Goal: Transaction & Acquisition: Purchase product/service

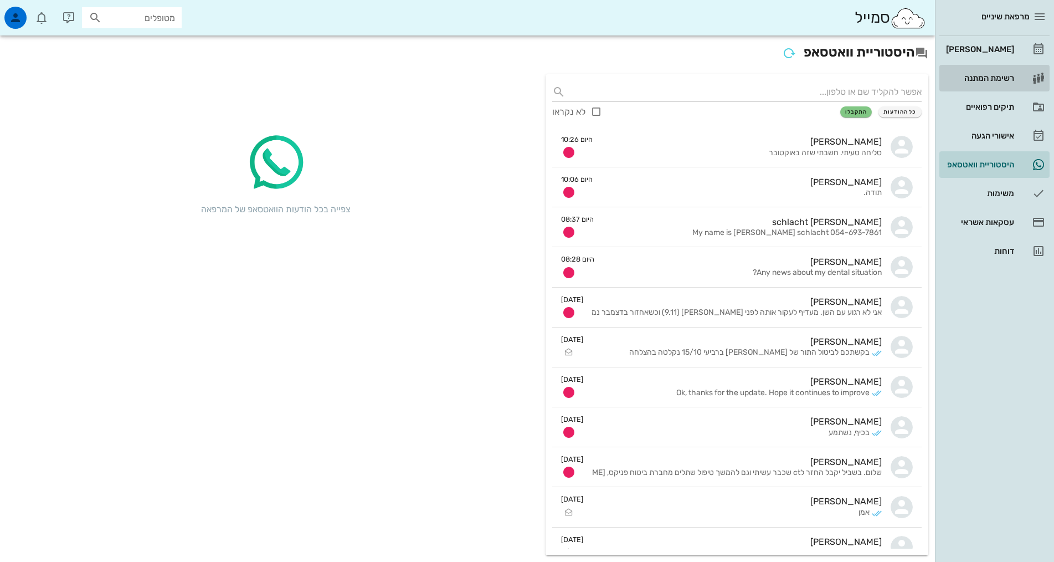
click at [1009, 68] on link "רשימת המתנה" at bounding box center [994, 78] width 110 height 27
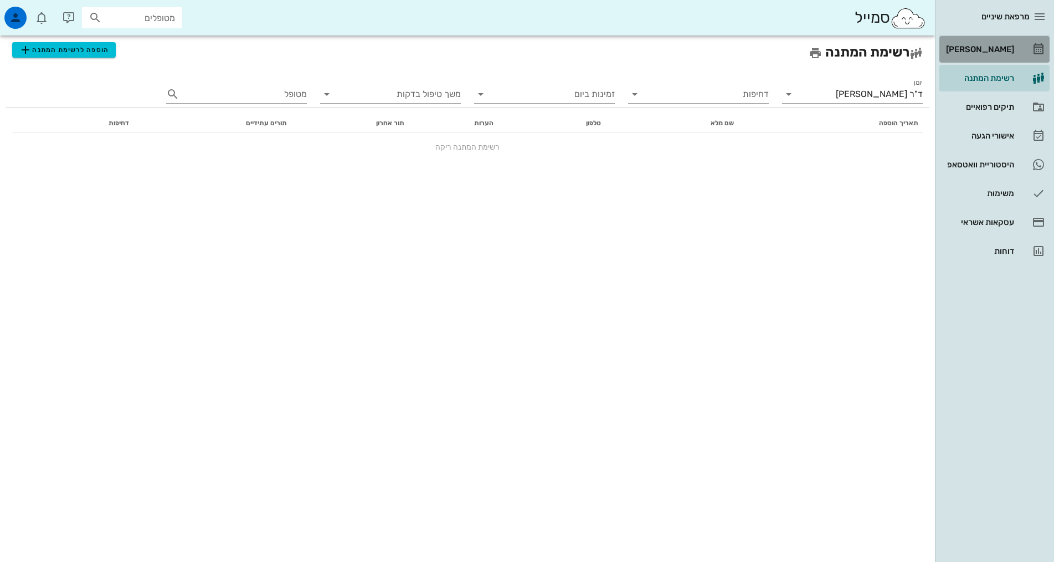
click at [1011, 57] on div "[PERSON_NAME]" at bounding box center [979, 49] width 70 height 18
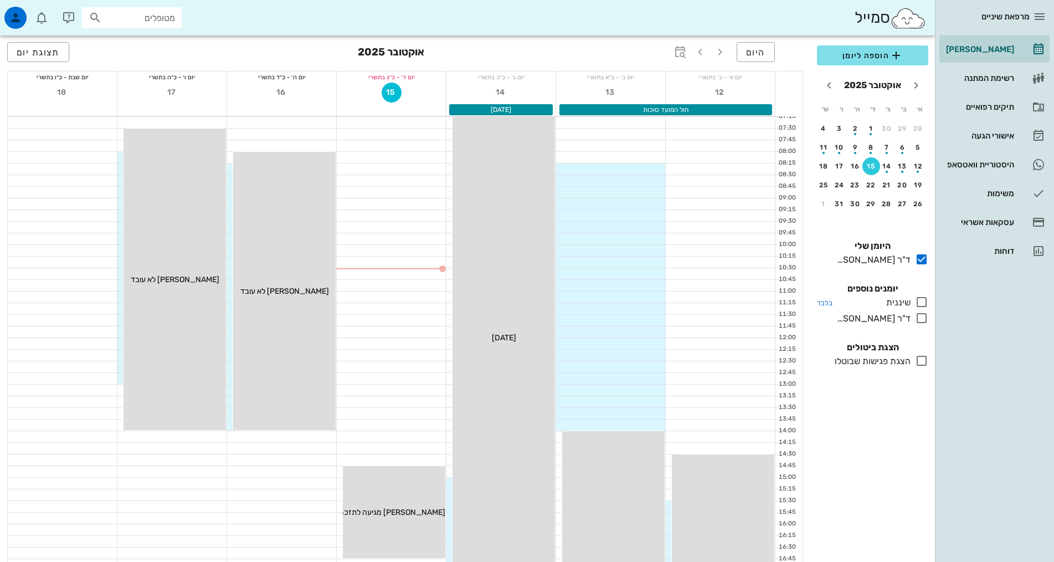
click at [919, 302] on icon at bounding box center [921, 301] width 13 height 13
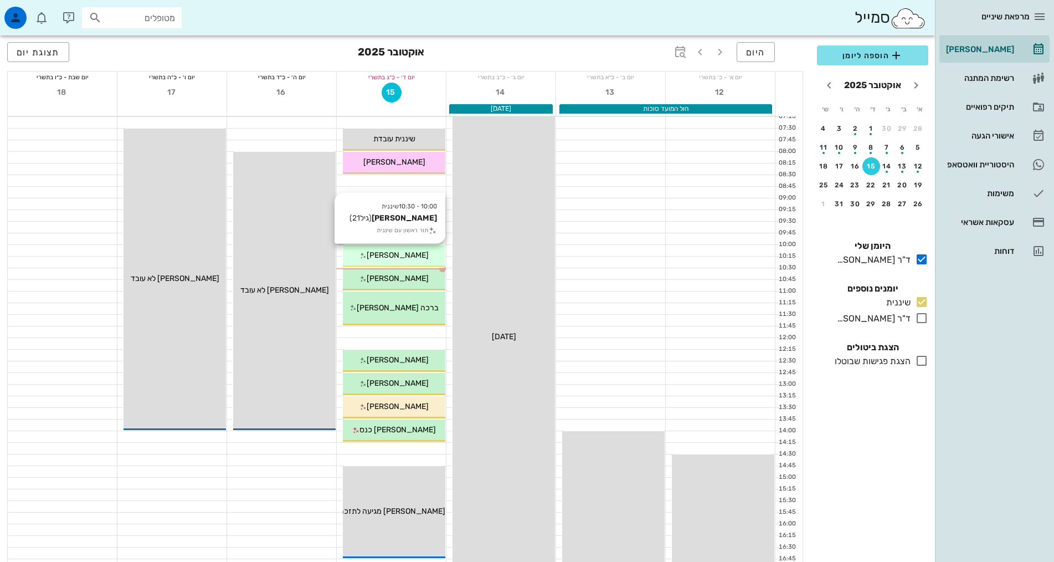
click at [369, 254] on div "[PERSON_NAME]" at bounding box center [394, 255] width 102 height 12
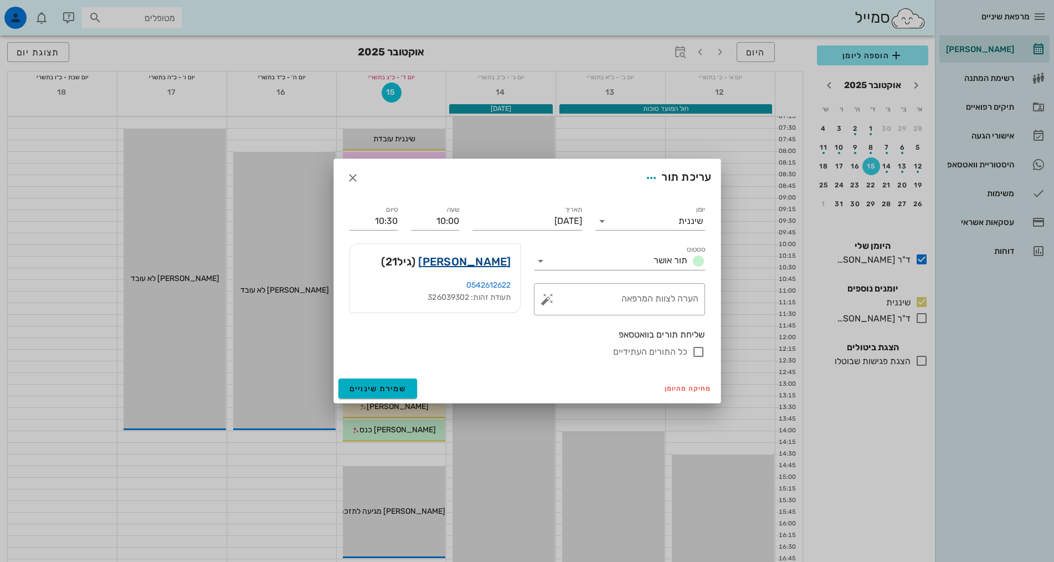
click at [479, 255] on link "[PERSON_NAME]" at bounding box center [464, 262] width 92 height 18
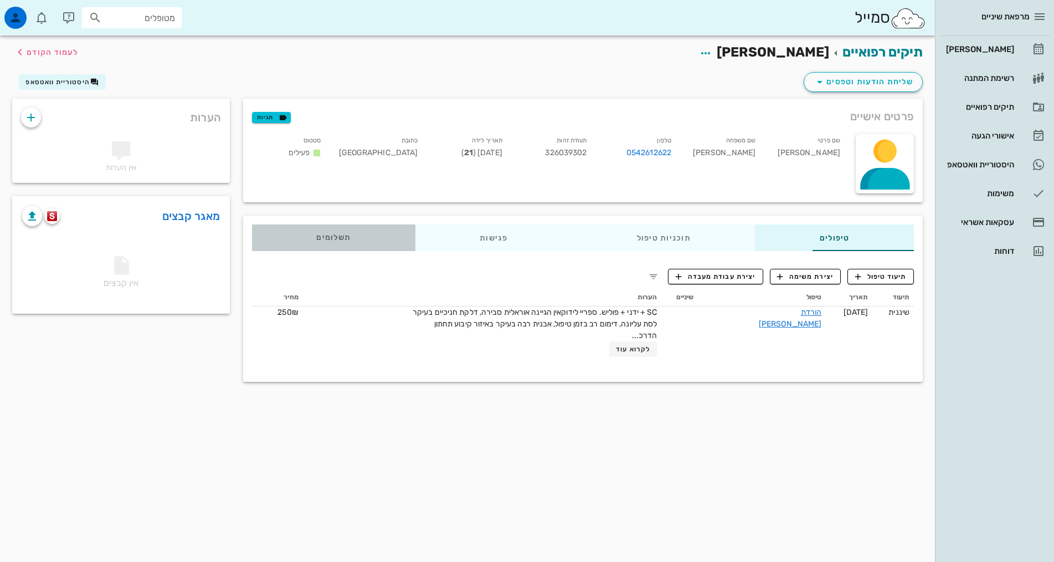
click at [316, 240] on span "תשלומים 0₪" at bounding box center [333, 238] width 34 height 8
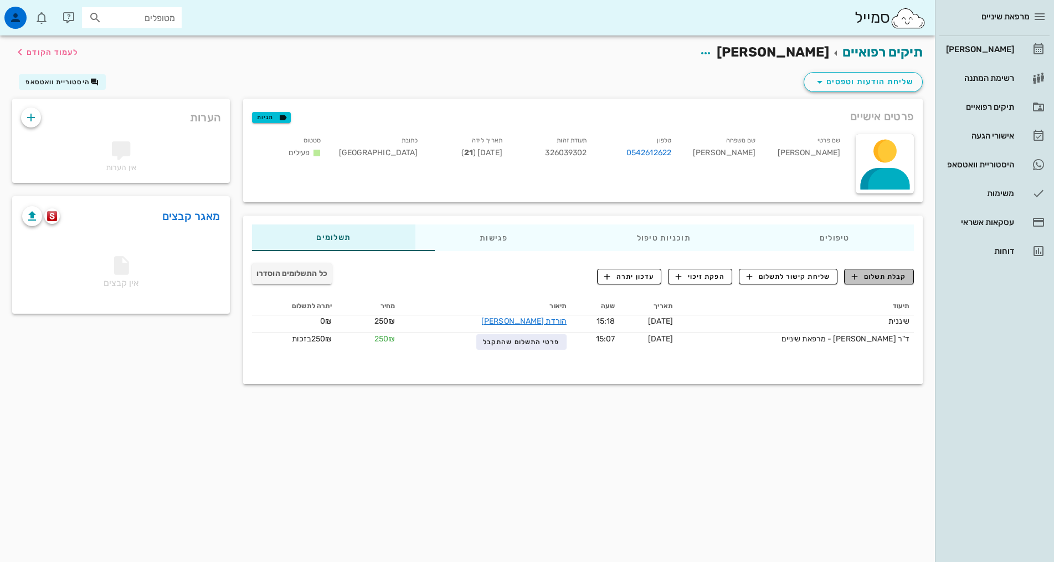
click at [881, 280] on span "קבלת תשלום" at bounding box center [879, 276] width 55 height 10
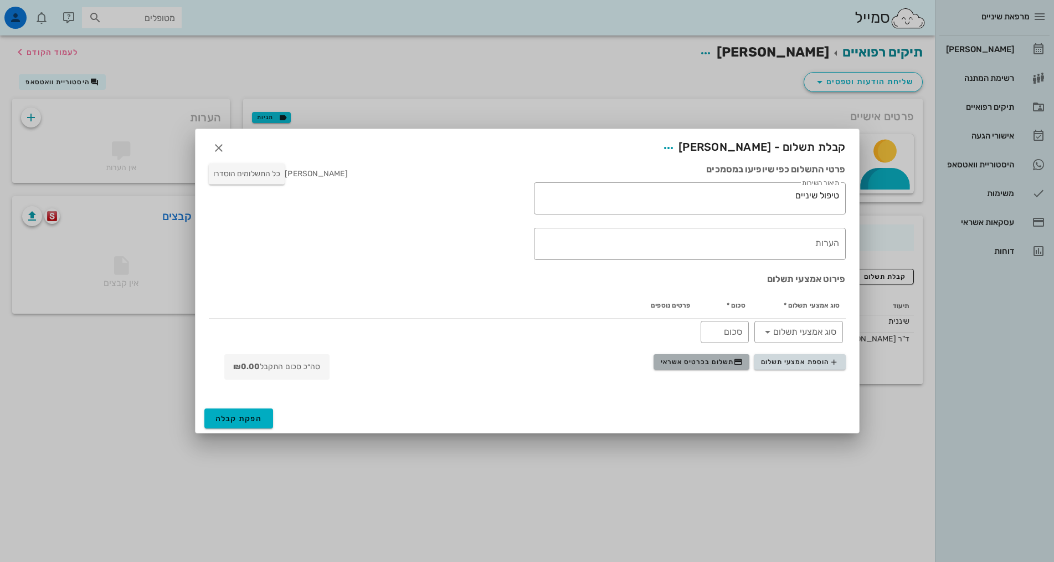
click at [717, 364] on span "תשלום בכרטיס אשראי" at bounding box center [702, 361] width 82 height 9
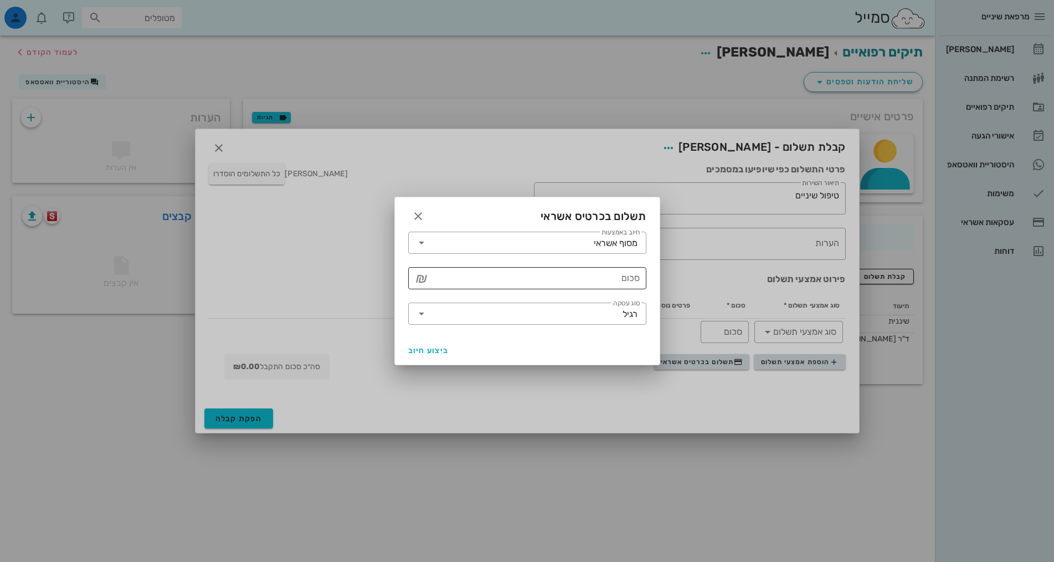
click at [620, 283] on input "סכום" at bounding box center [534, 278] width 209 height 18
type input "250"
click at [422, 353] on span "ביצוע חיוב" at bounding box center [428, 350] width 41 height 9
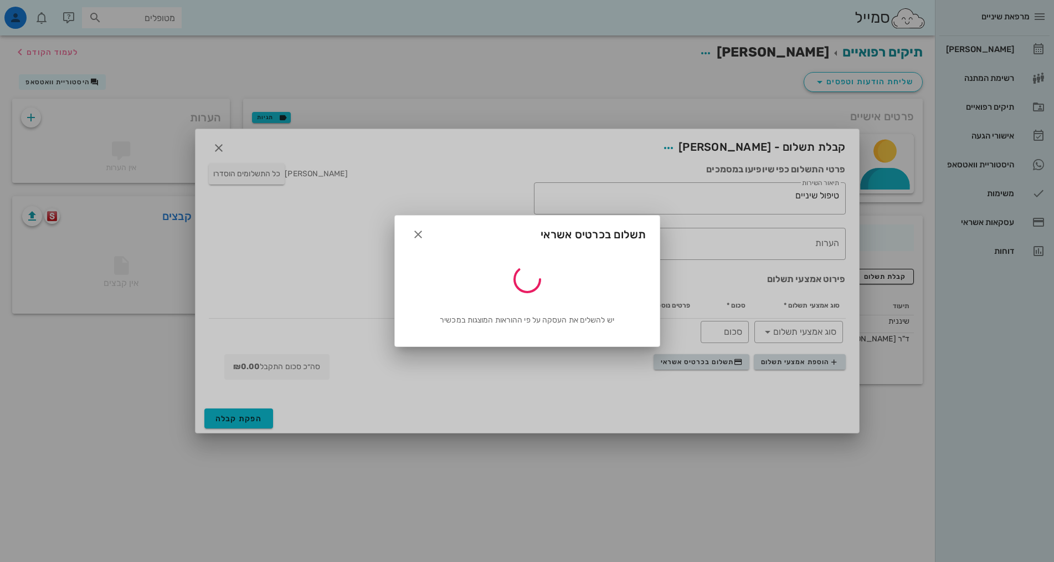
type input "250"
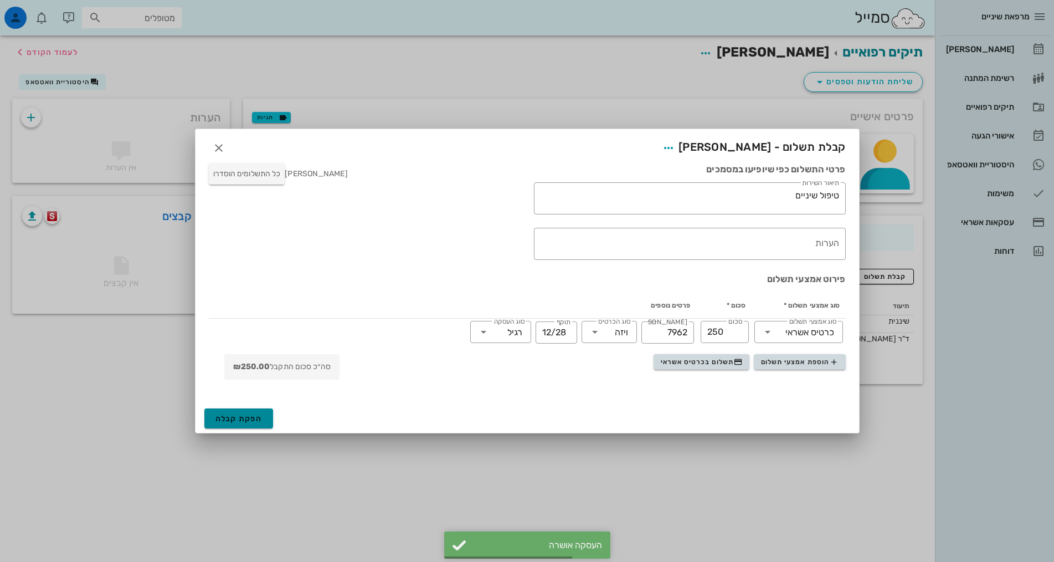
click at [256, 420] on span "הפקת קבלה" at bounding box center [238, 418] width 47 height 9
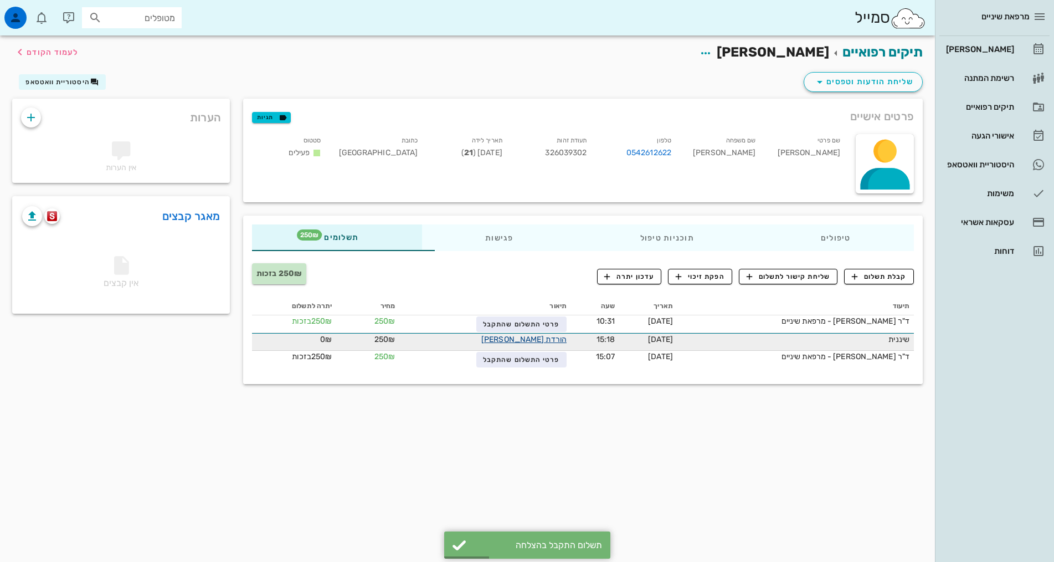
click at [513, 336] on link "הורדת [PERSON_NAME]" at bounding box center [523, 339] width 85 height 9
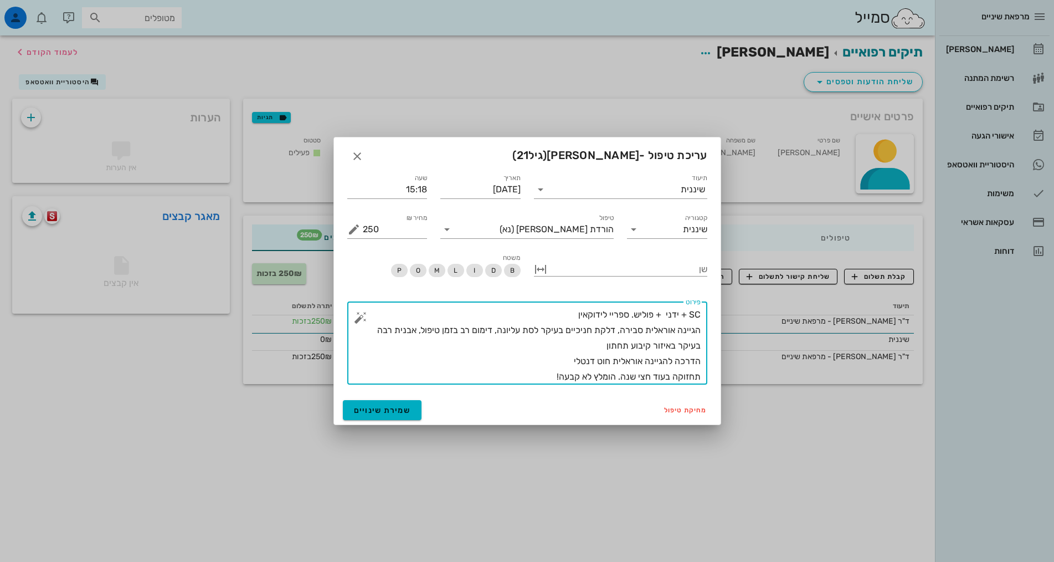
drag, startPoint x: 553, startPoint y: 378, endPoint x: 716, endPoint y: 333, distance: 169.4
click at [580, 379] on textarea "SC + ידני + פוליש. ספריי לידוקאין הגיינה אוראלית סבירה, דלקת חניכיים בעיקר לסת …" at bounding box center [532, 346] width 338 height 78
drag, startPoint x: 716, startPoint y: 333, endPoint x: 736, endPoint y: 280, distance: 56.8
click at [736, 280] on div "מרפאת שיניים [PERSON_NAME] רשימת המתנה תיקים רפואיים אישורי הגעה היסטוריית וואט…" at bounding box center [527, 281] width 1054 height 562
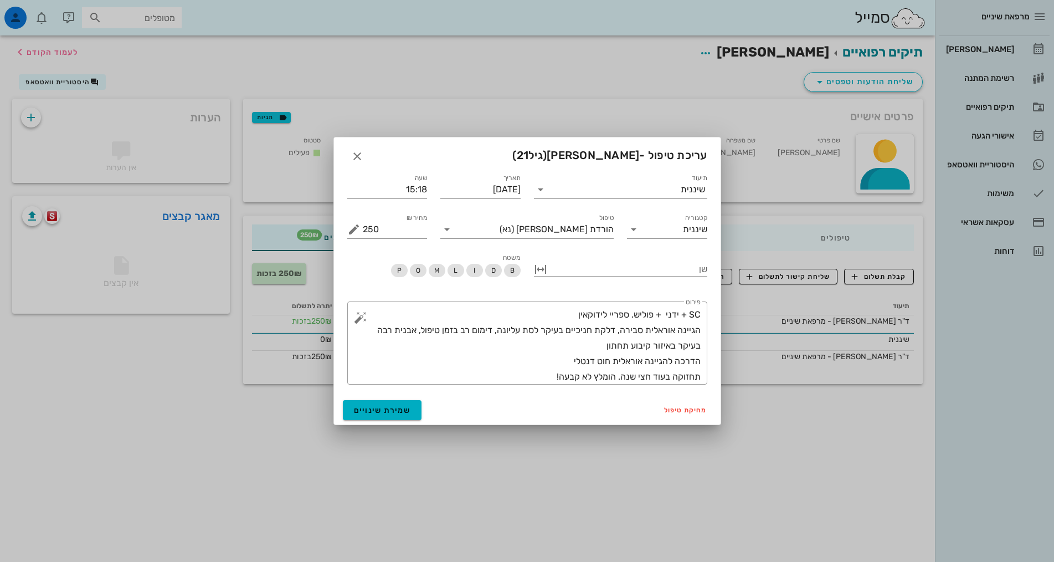
click at [736, 280] on div at bounding box center [527, 281] width 1054 height 562
type textarea "SC + ידני + פוליש. ספריי לידוקאין הגיינה אוראלית סבירה, דלקת חניכיים בעיקר לסת …"
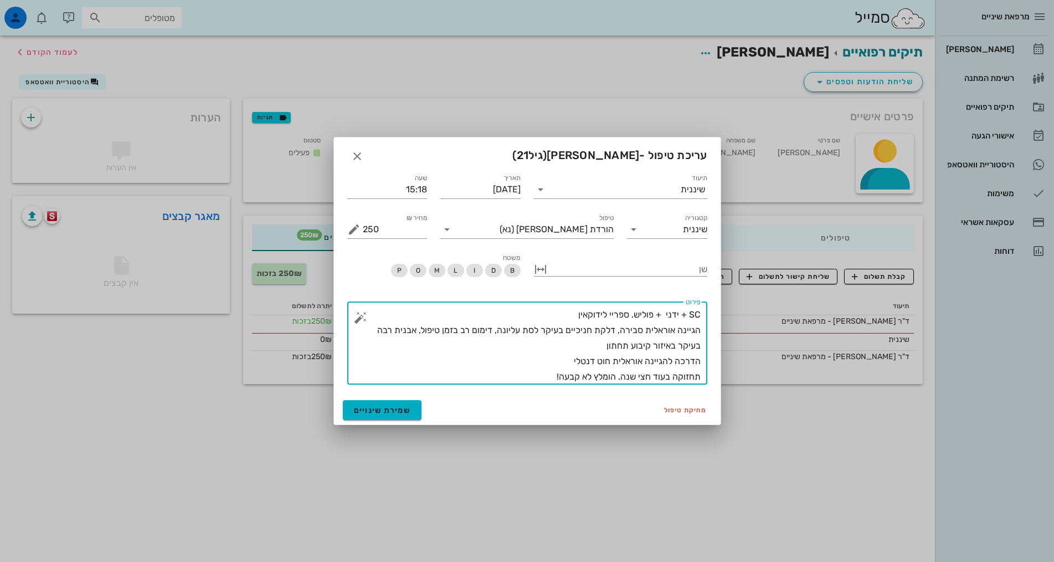
drag, startPoint x: 567, startPoint y: 381, endPoint x: 585, endPoint y: 381, distance: 18.3
click at [578, 381] on textarea "SC + ידני + פוליש. ספריי לידוקאין הגיינה אוראלית סבירה, דלקת חניכיים בעיקר לסת …" at bounding box center [532, 346] width 338 height 78
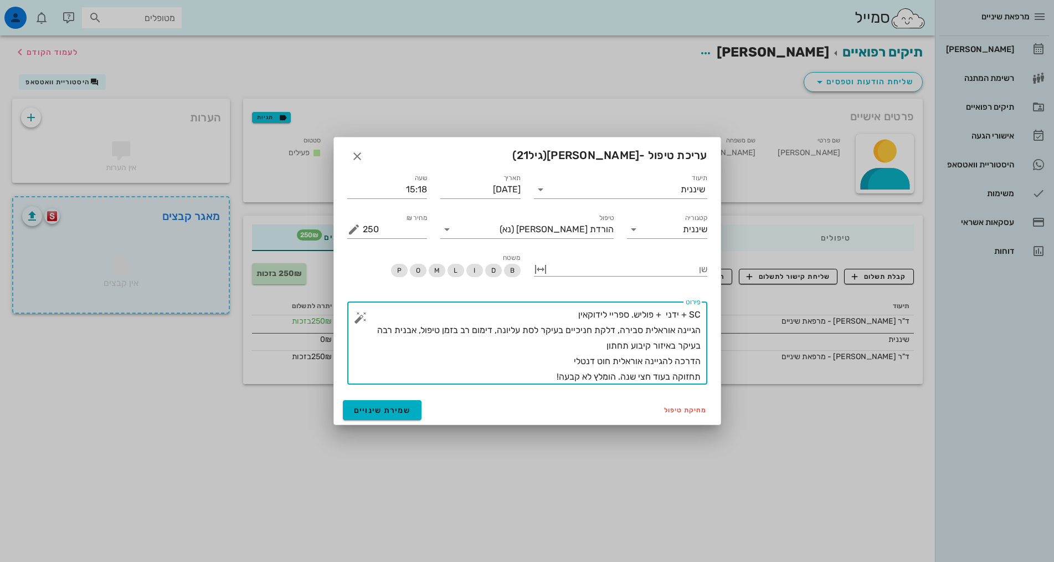
click at [667, 361] on textarea "SC + ידני + פוליש. ספריי לידוקאין הגיינה אוראלית סבירה, דלקת חניכיים בעיקר לסת …" at bounding box center [532, 346] width 338 height 78
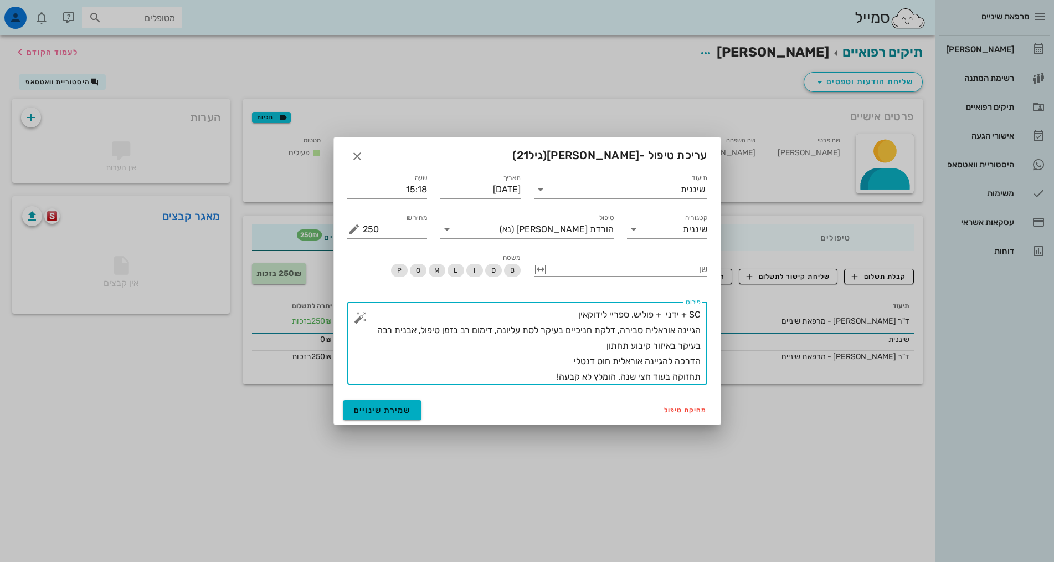
drag, startPoint x: 674, startPoint y: 358, endPoint x: 672, endPoint y: 368, distance: 10.1
click at [672, 368] on textarea "SC + ידני + פוליש. ספריי לידוקאין הגיינה אוראלית סבירה, דלקת חניכיים בעיקר לסת …" at bounding box center [532, 346] width 338 height 78
click at [526, 347] on textarea "SC + ידני + פוליש. ספריי לידוקאין הגיינה אוראלית סבירה, דלקת חניכיים בעיקר לסת …" at bounding box center [532, 346] width 338 height 78
drag, startPoint x: 536, startPoint y: 376, endPoint x: 672, endPoint y: 378, distance: 136.3
click at [672, 378] on textarea "SC + ידני + פוליש. ספריי לידוקאין הגיינה אוראלית סבירה, דלקת חניכיים בעיקר לסת …" at bounding box center [532, 346] width 338 height 78
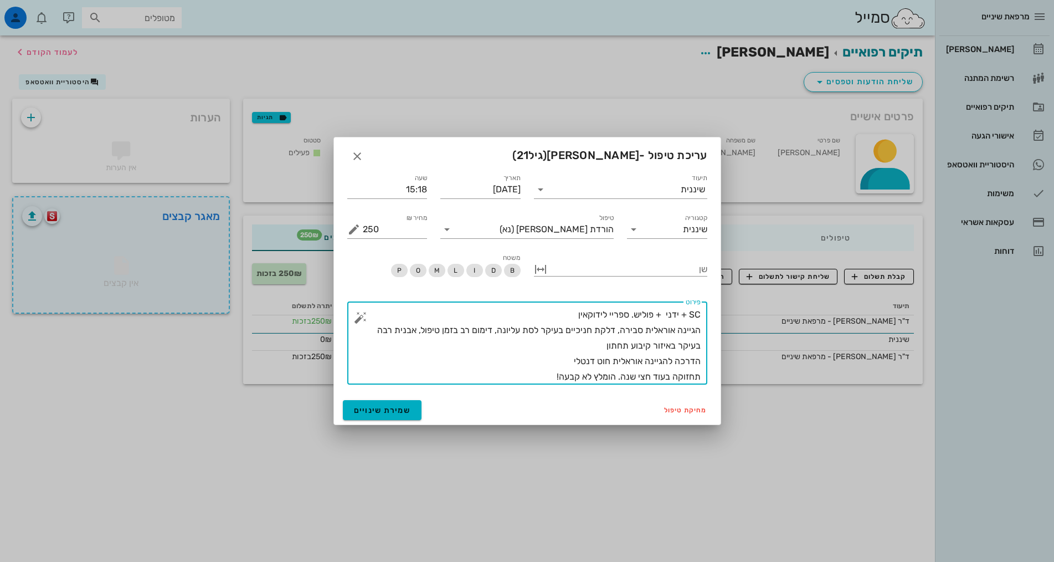
click at [701, 371] on div "​ פירוט SC + ידני + פוליש. ספריי לידוקאין הגיינה אוראלית סבירה, דלקת חניכיים בע…" at bounding box center [527, 342] width 360 height 83
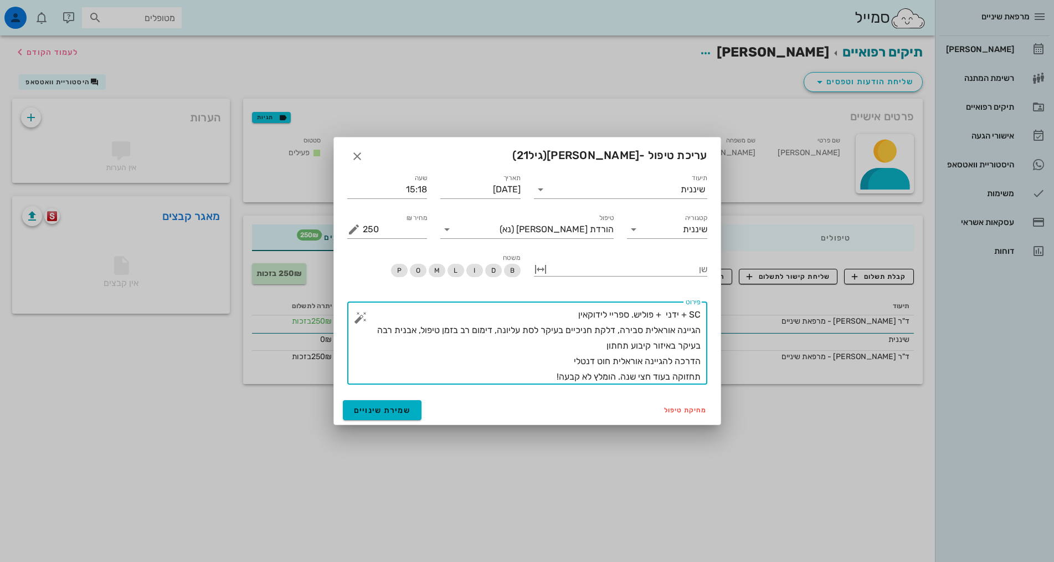
click at [702, 368] on div "​ פירוט SC + ידני + פוליש. ספריי לידוקאין הגיינה אוראלית סבירה, דלקת חניכיים בע…" at bounding box center [527, 342] width 360 height 83
click at [544, 351] on textarea "SC + ידני + פוליש. ספריי לידוקאין הגיינה אוראלית סבירה, דלקת חניכיים בעיקר לסת …" at bounding box center [532, 346] width 338 height 78
drag, startPoint x: 543, startPoint y: 373, endPoint x: 699, endPoint y: 370, distance: 156.2
click at [697, 370] on textarea "SC + ידני + פוליש. ספריי לידוקאין הגיינה אוראלית סבירה, דלקת חניכיים בעיקר לסת …" at bounding box center [532, 346] width 338 height 78
drag, startPoint x: 699, startPoint y: 370, endPoint x: 702, endPoint y: 330, distance: 40.0
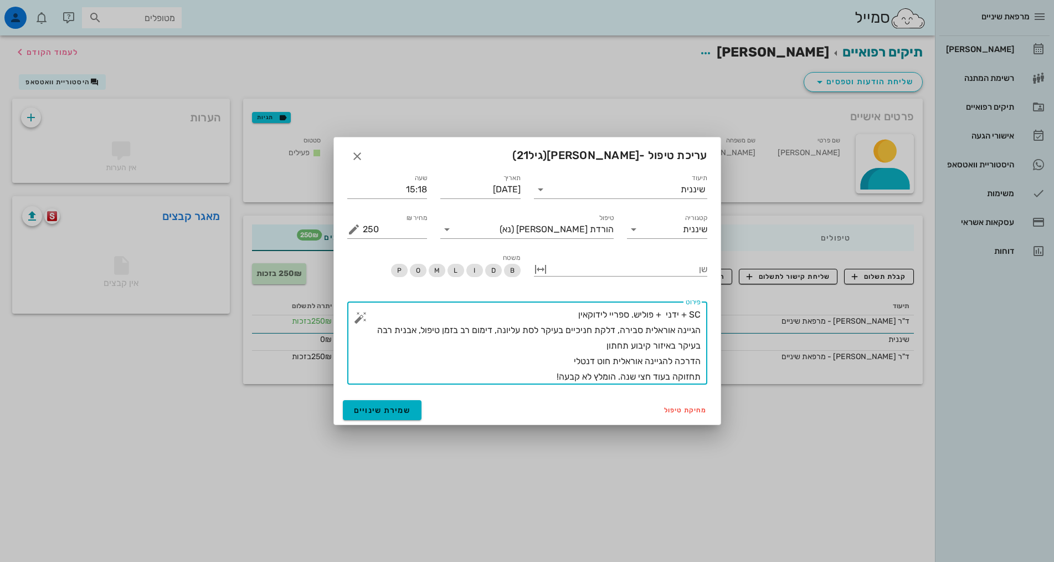
click at [702, 330] on div "​ פירוט SC + ידני + פוליש. ספריי לידוקאין הגיינה אוראלית סבירה, דלקת חניכיים בע…" at bounding box center [527, 342] width 360 height 83
click at [695, 311] on textarea "SC + ידני + פוליש. ספריי לידוקאין הגיינה אוראלית סבירה, דלקת חניכיים בעיקר לסת …" at bounding box center [532, 346] width 338 height 78
drag, startPoint x: 699, startPoint y: 312, endPoint x: 548, endPoint y: 382, distance: 166.3
click at [548, 382] on textarea "SC + ידני + פוליש. ספריי לידוקאין הגיינה אוראלית סבירה, דלקת חניכיים בעיקר לסת …" at bounding box center [532, 346] width 338 height 78
click at [359, 156] on icon "button" at bounding box center [357, 156] width 13 height 13
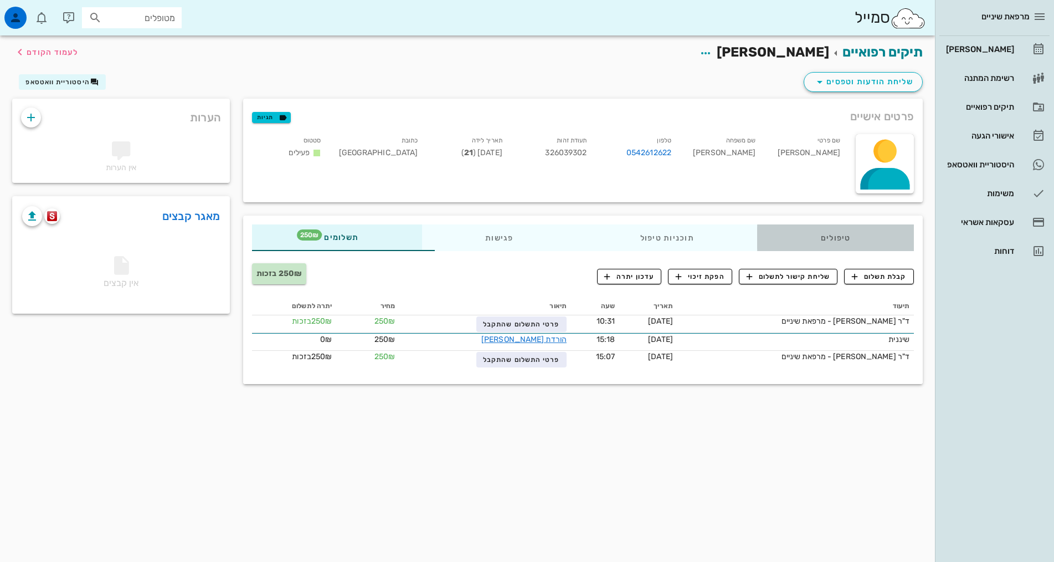
click at [849, 242] on div "טיפולים" at bounding box center [835, 237] width 157 height 27
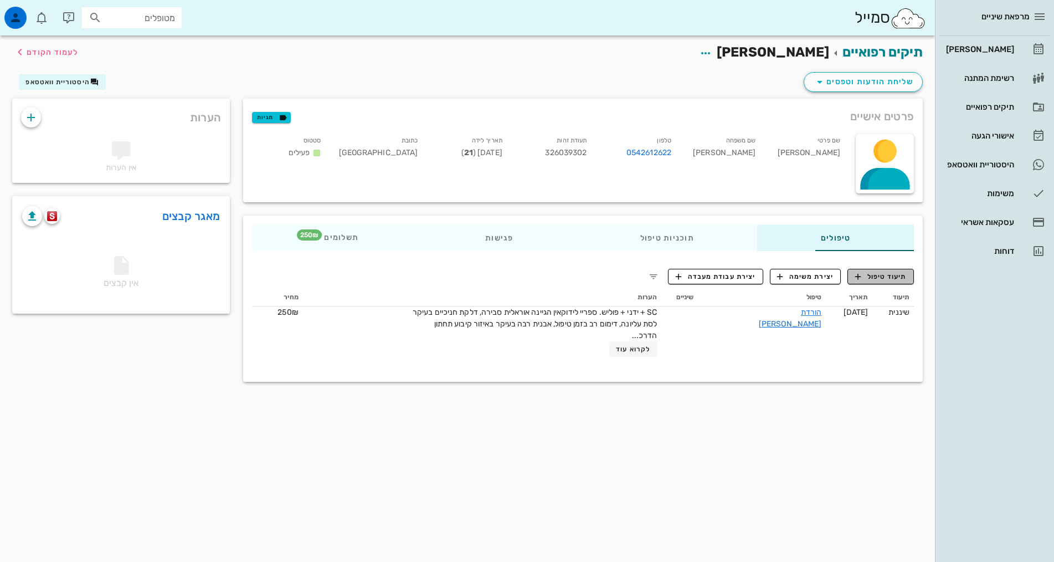
click at [892, 277] on span "תיעוד טיפול" at bounding box center [881, 276] width 52 height 10
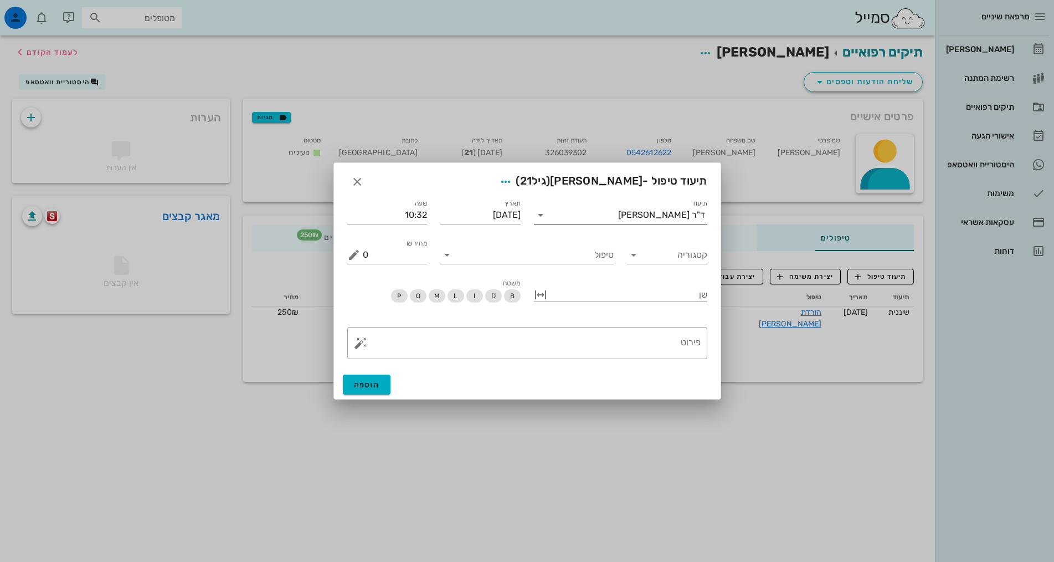
click at [664, 217] on div "ד"ר [PERSON_NAME]" at bounding box center [661, 215] width 87 height 10
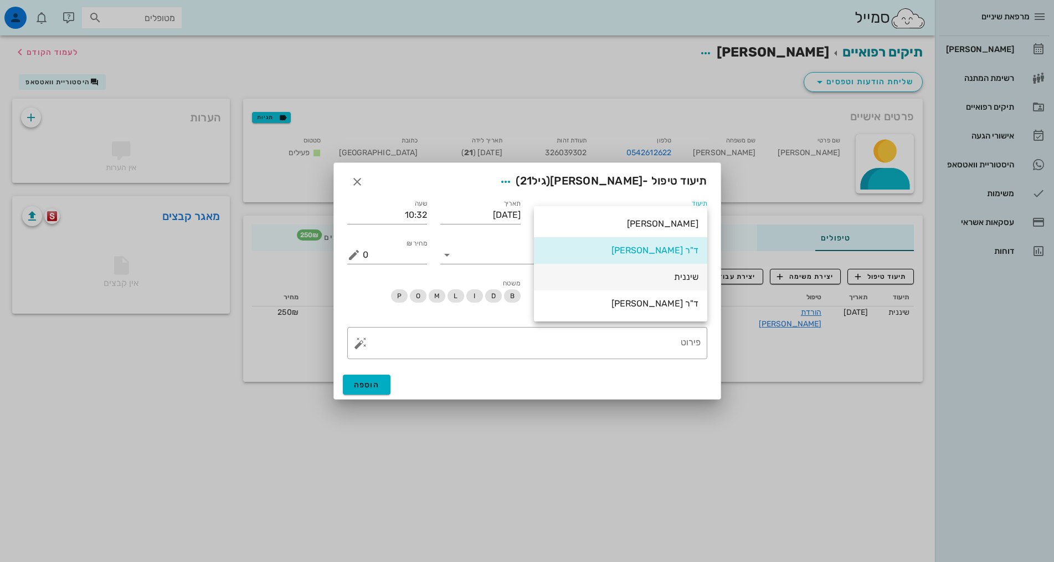
click at [690, 279] on div "שיננית" at bounding box center [621, 276] width 156 height 11
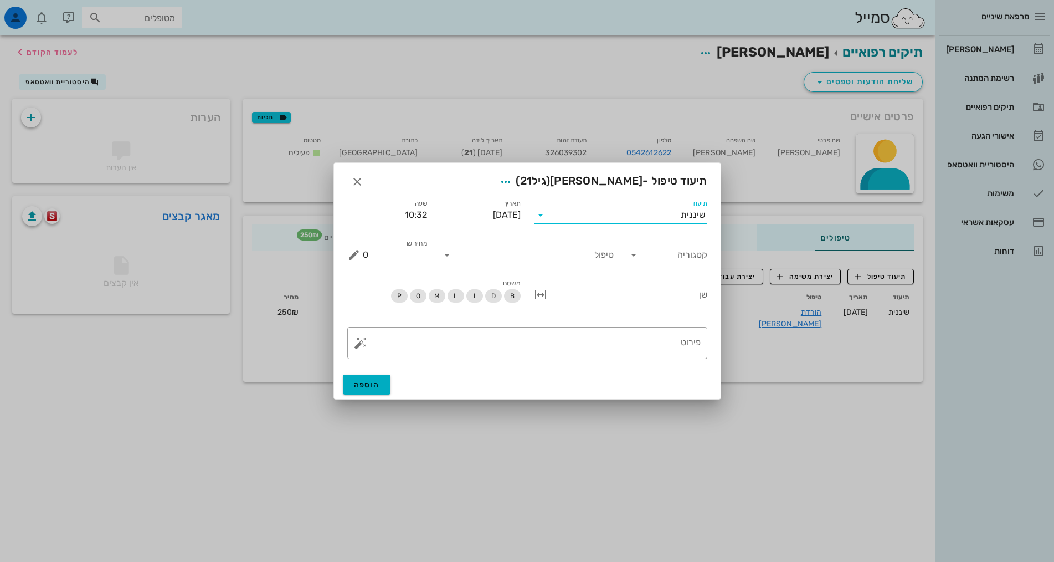
click at [686, 256] on input "קטגוריה" at bounding box center [676, 255] width 63 height 18
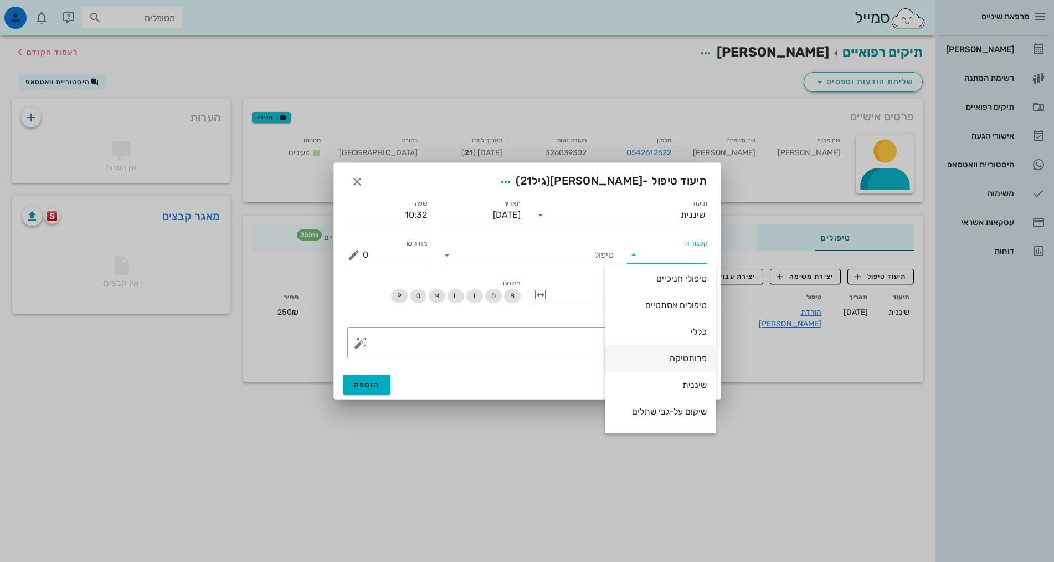
scroll to position [106, 0]
click at [687, 363] on div "שיננית" at bounding box center [660, 361] width 93 height 11
type input "שיננית"
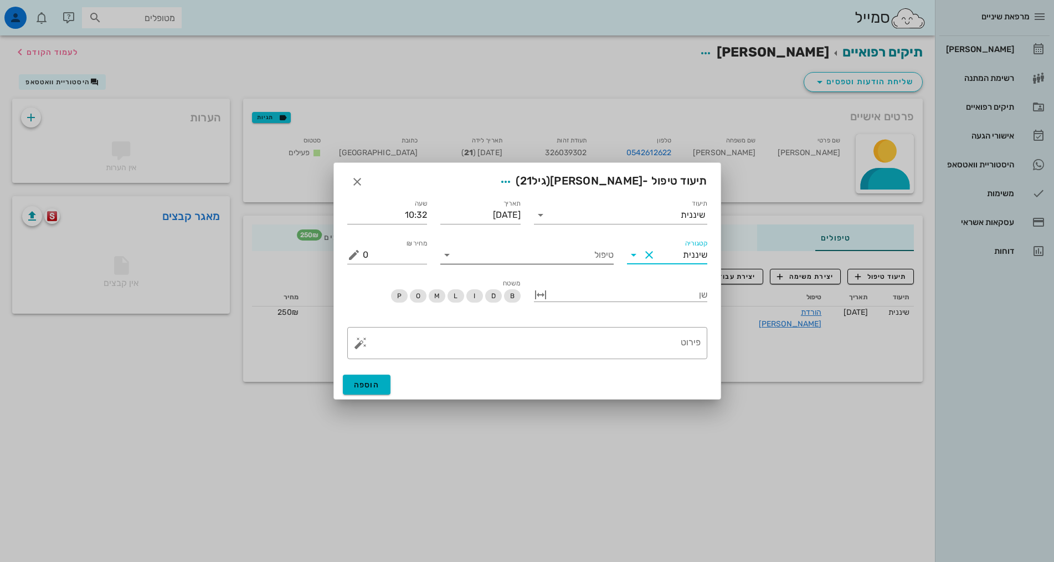
click at [606, 255] on input "טיפול" at bounding box center [535, 255] width 158 height 18
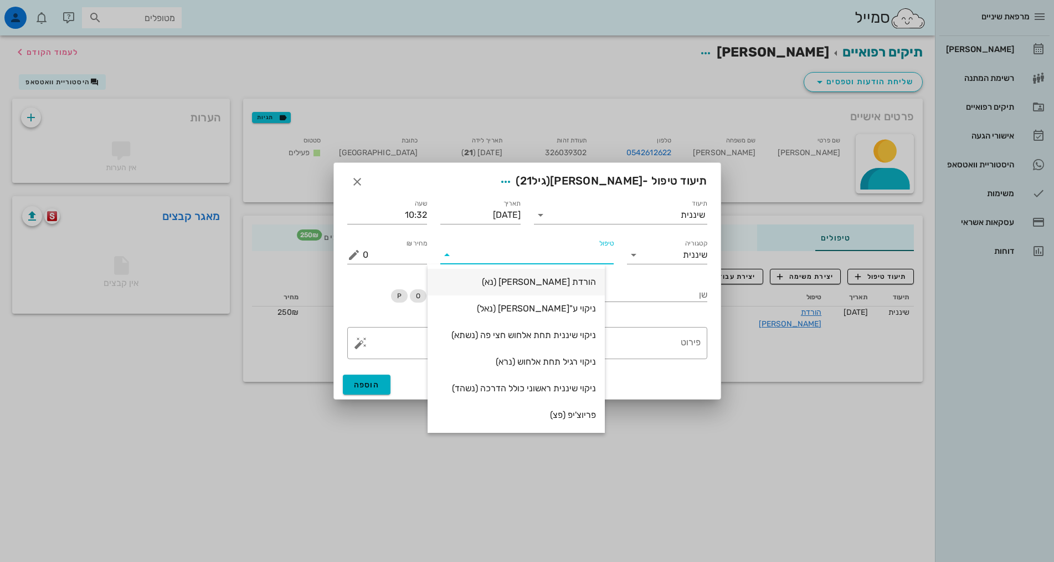
click at [596, 281] on div "הורדת [PERSON_NAME] (נא)" at bounding box center [516, 281] width 160 height 11
type input "250"
click at [597, 281] on div "שן" at bounding box center [620, 296] width 173 height 34
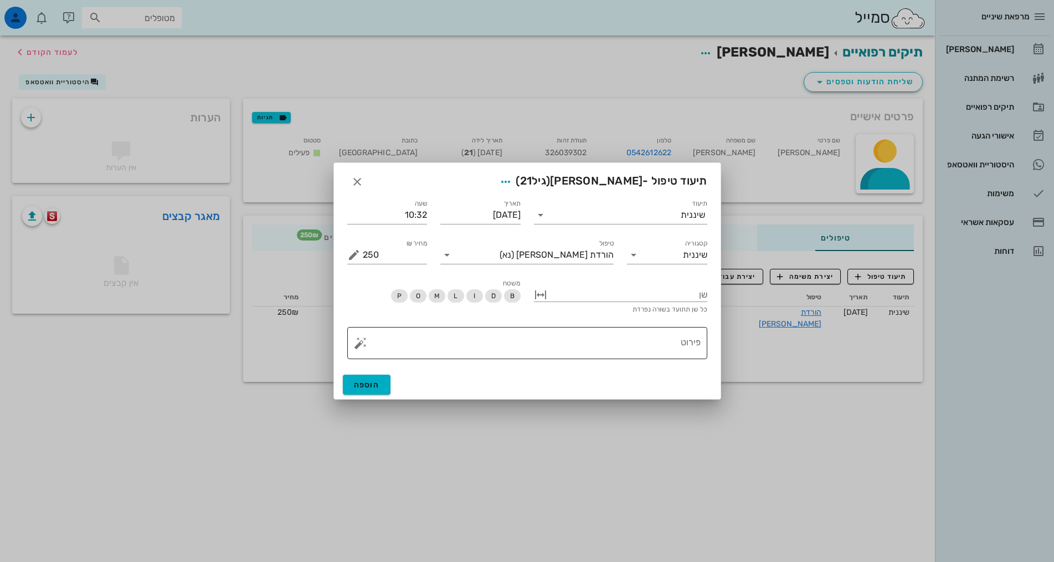
click at [635, 347] on textarea "פירוט" at bounding box center [532, 345] width 338 height 27
paste textarea "SC + ידני + פוליש. ספריי לידוקאין הגיינה אוראלית סבירה, דלקת חניכיים בעיקר לסת …"
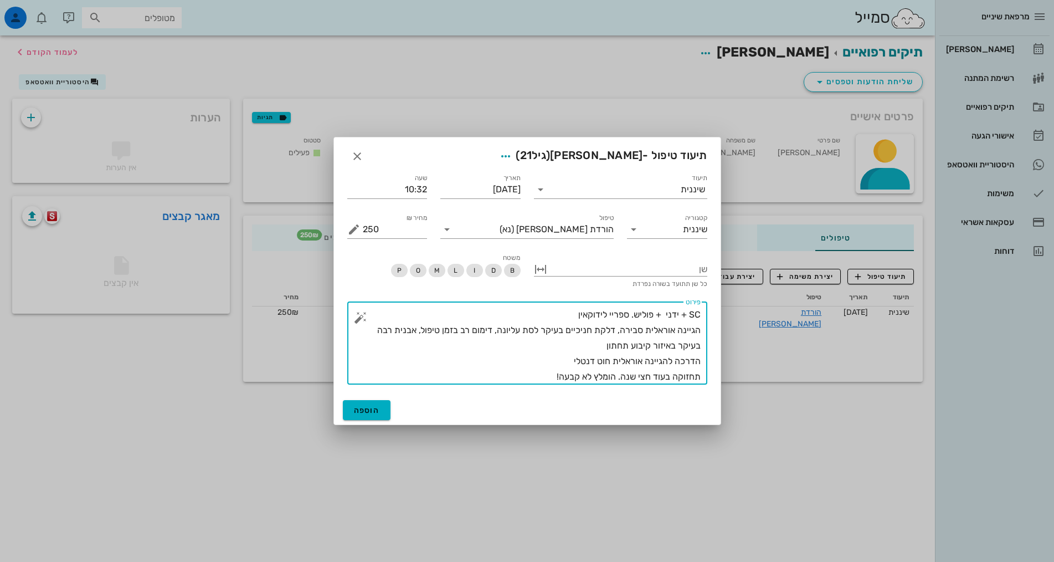
type textarea "SC + ידני + פוליש. ספריי לידוקאין הגיינה אוראלית סבירה, דלקת חניכיים בעיקר לסת …"
click at [361, 409] on span "הוספה" at bounding box center [367, 409] width 26 height 9
click at [361, 409] on div "הוספה" at bounding box center [527, 409] width 387 height 29
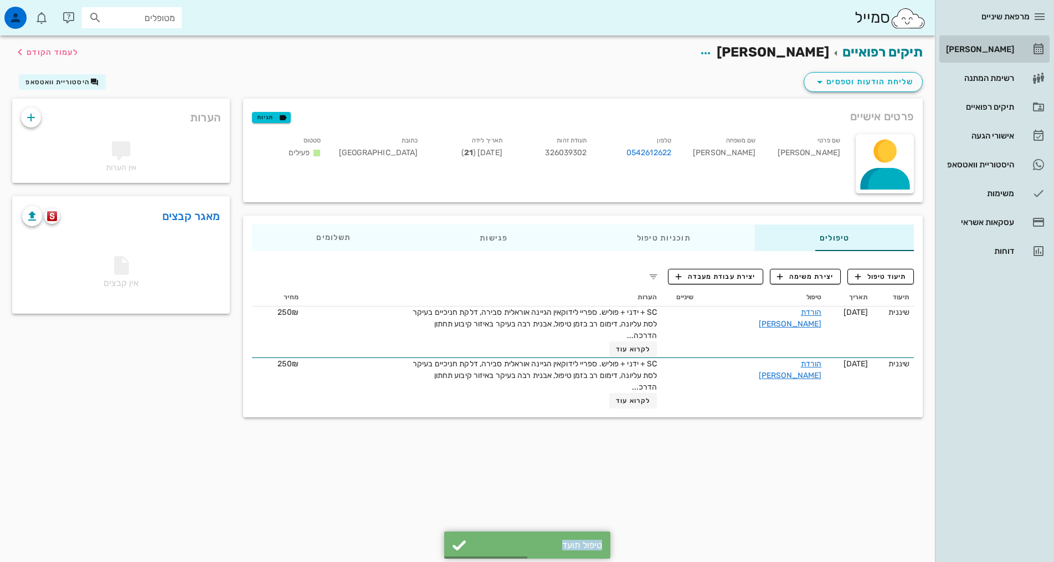
click at [983, 45] on div "[PERSON_NAME]" at bounding box center [979, 49] width 70 height 9
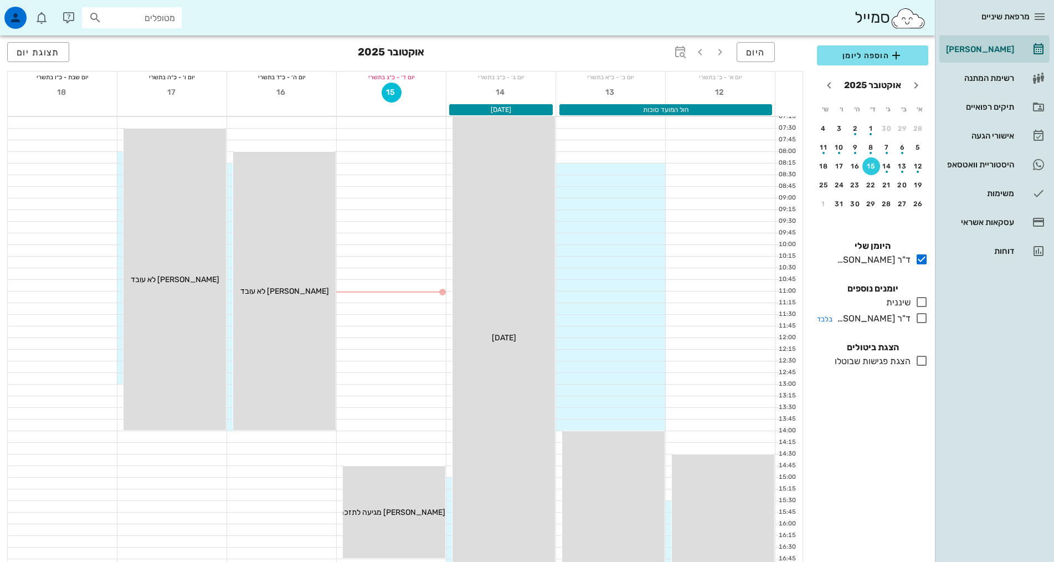
drag, startPoint x: 923, startPoint y: 304, endPoint x: 906, endPoint y: 313, distance: 20.3
click at [924, 304] on icon at bounding box center [921, 301] width 13 height 13
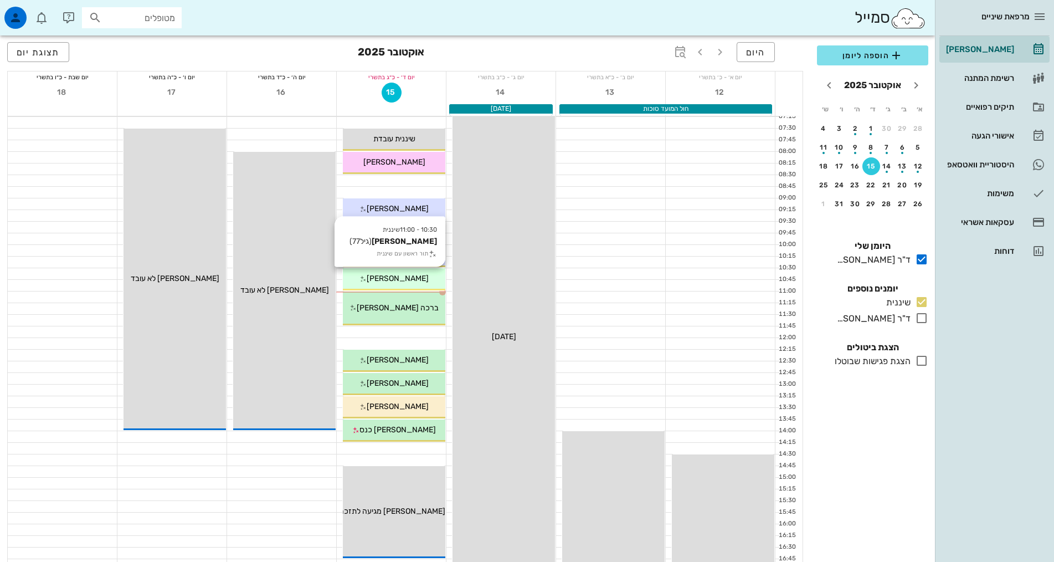
click at [433, 274] on div "[PERSON_NAME]" at bounding box center [394, 279] width 102 height 12
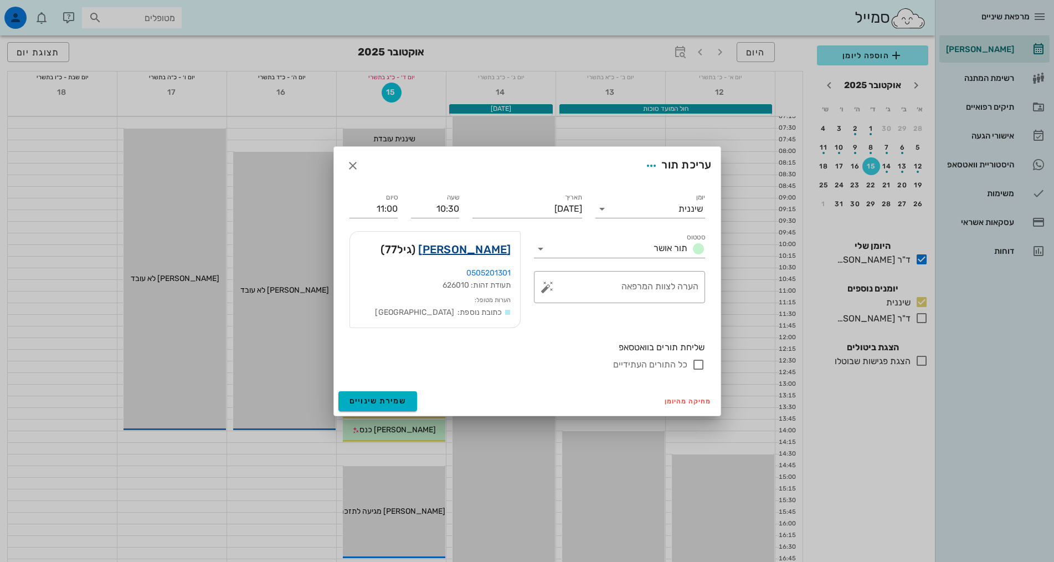
click at [471, 250] on link "[PERSON_NAME]" at bounding box center [464, 249] width 92 height 18
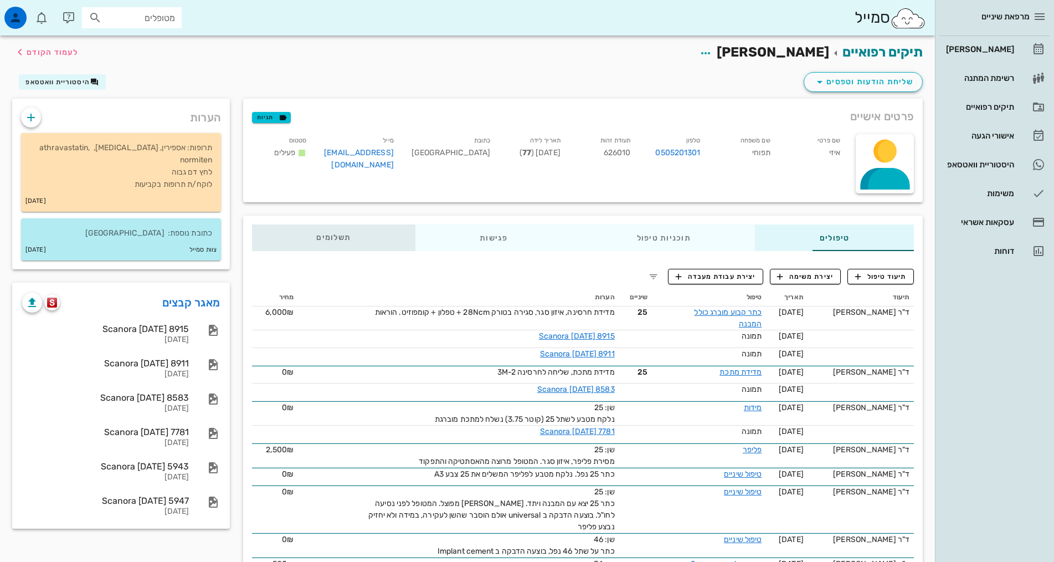
click at [279, 230] on div "תשלומים 0₪" at bounding box center [333, 237] width 163 height 27
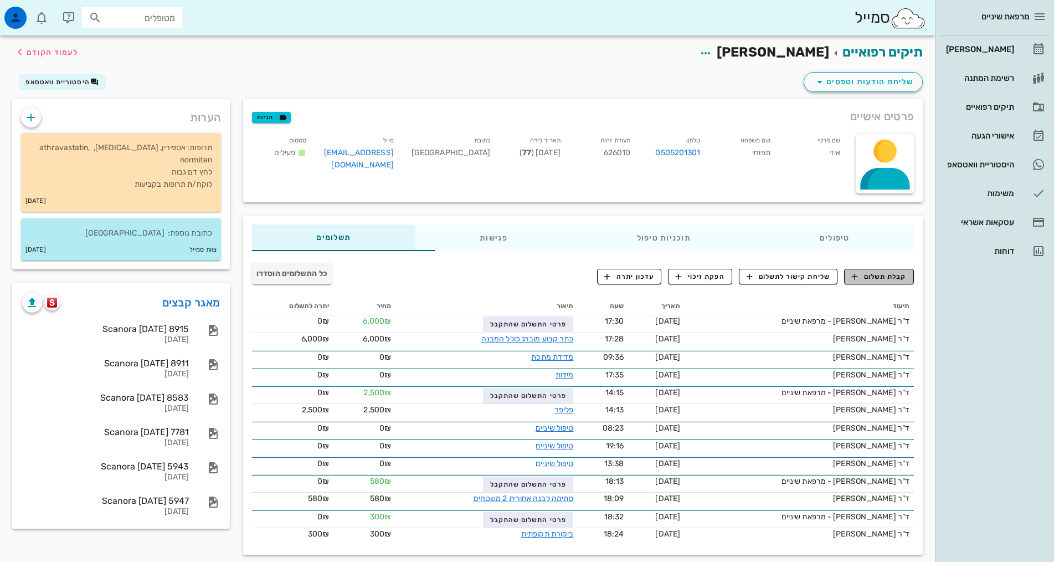
click at [882, 281] on span "קבלת תשלום" at bounding box center [879, 276] width 55 height 10
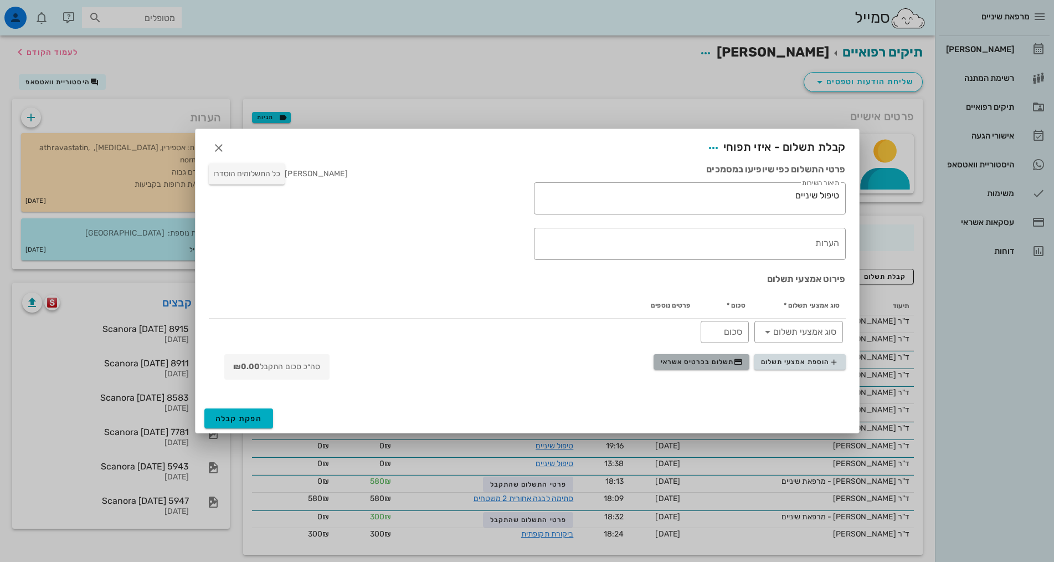
click at [722, 364] on span "תשלום בכרטיס אשראי" at bounding box center [702, 361] width 82 height 9
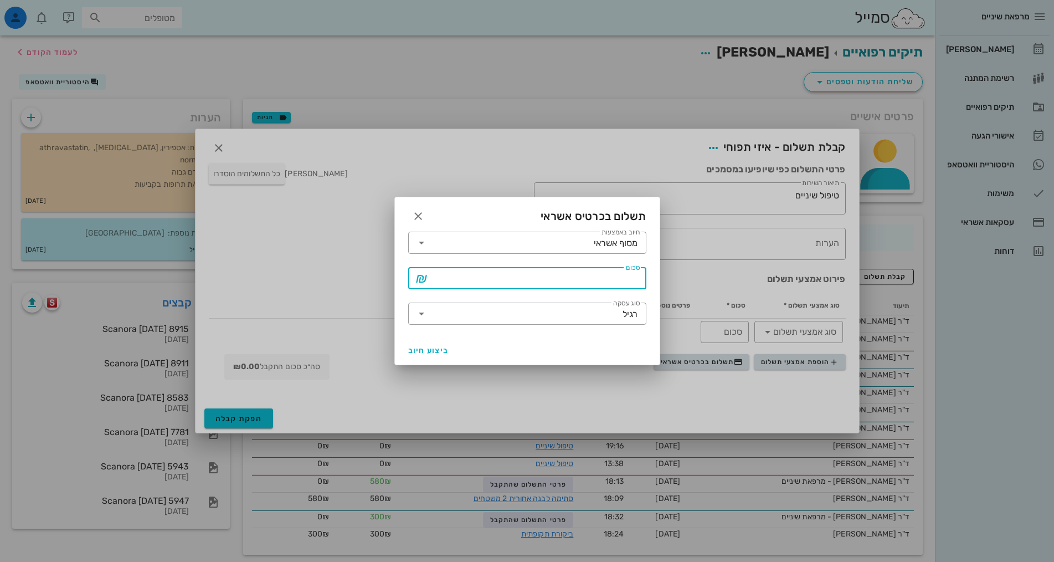
click at [606, 276] on input "סכום" at bounding box center [534, 278] width 209 height 18
type input "250"
click at [425, 348] on span "ביצוע חיוב" at bounding box center [428, 350] width 41 height 9
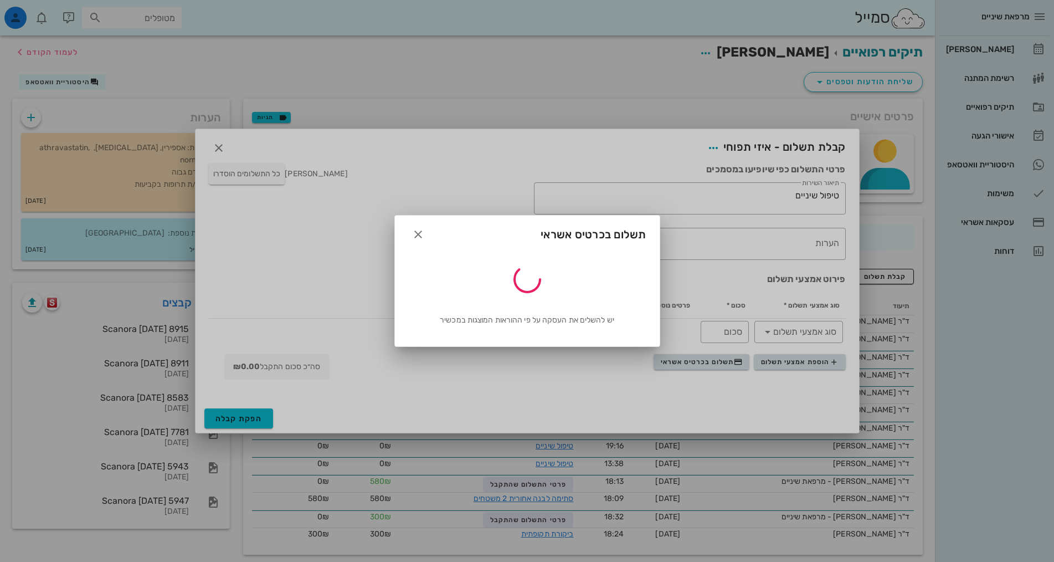
type input "250"
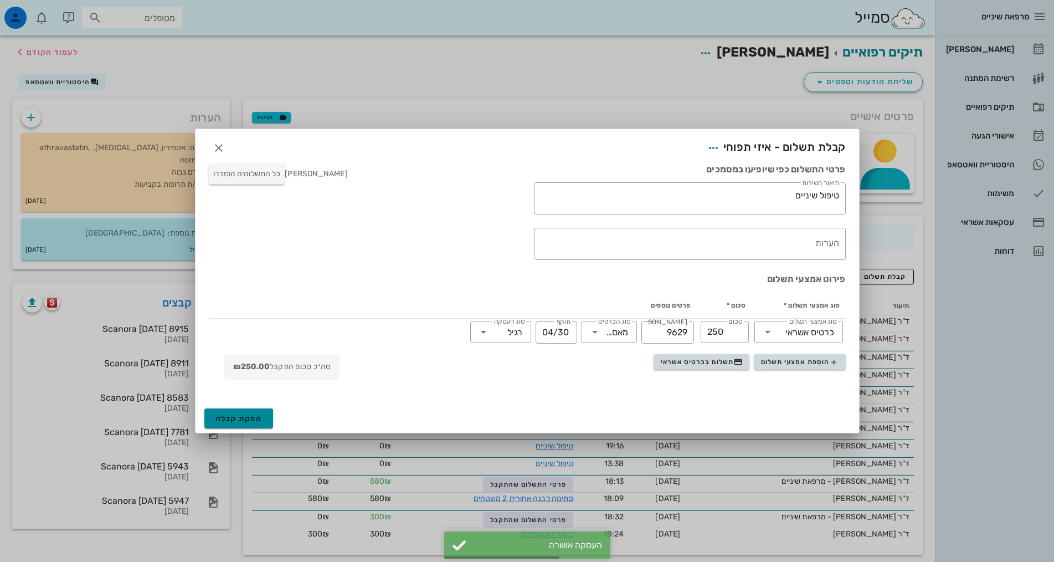
click at [236, 415] on span "הפקת קבלה" at bounding box center [238, 418] width 47 height 9
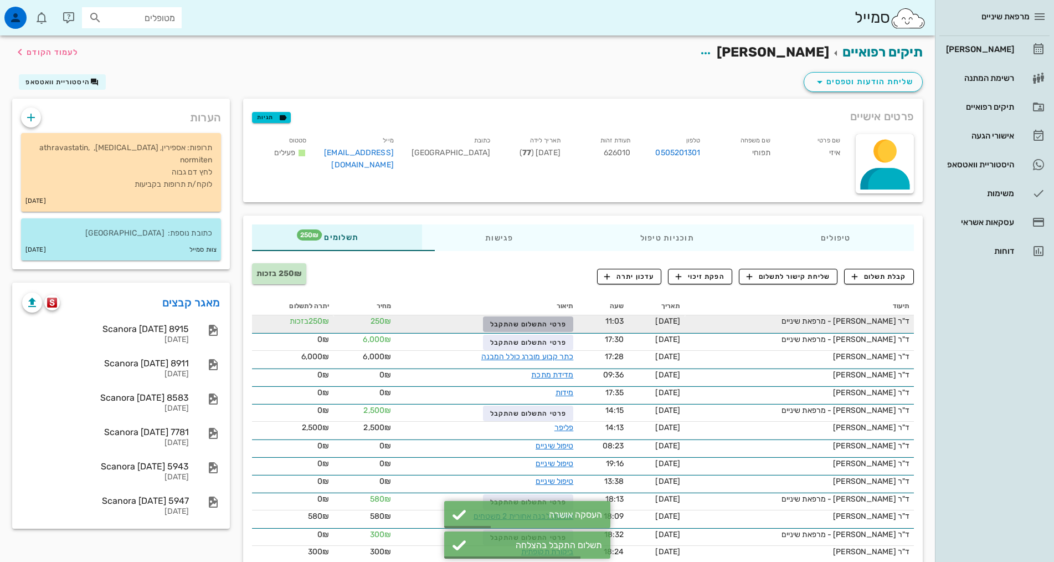
click at [518, 322] on span "פרטי התשלום שהתקבל" at bounding box center [528, 324] width 76 height 8
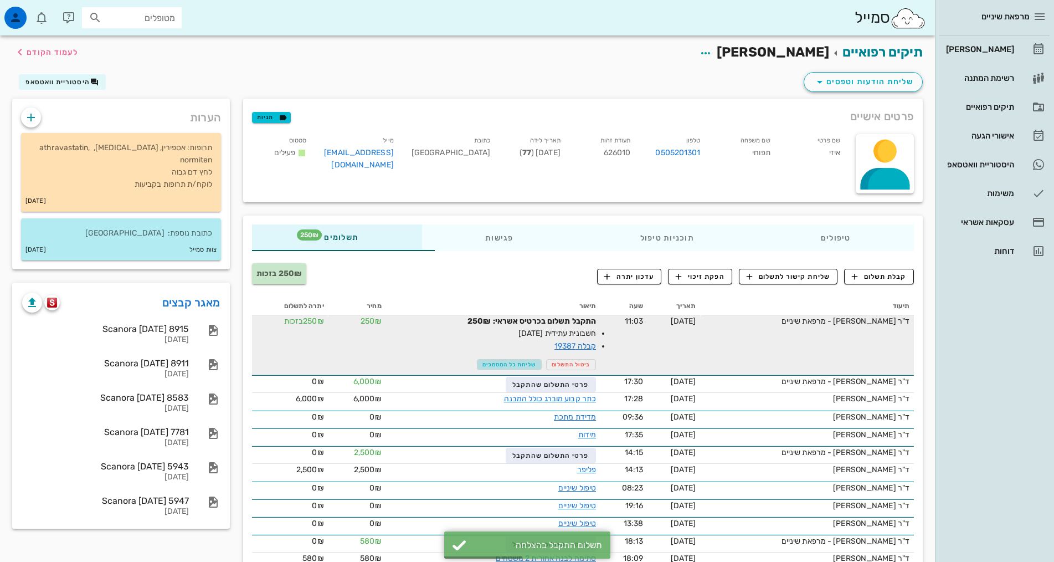
click at [482, 367] on span "שליחת כל המסמכים" at bounding box center [509, 364] width 54 height 7
click at [558, 346] on link "קבלה 19387" at bounding box center [575, 345] width 42 height 9
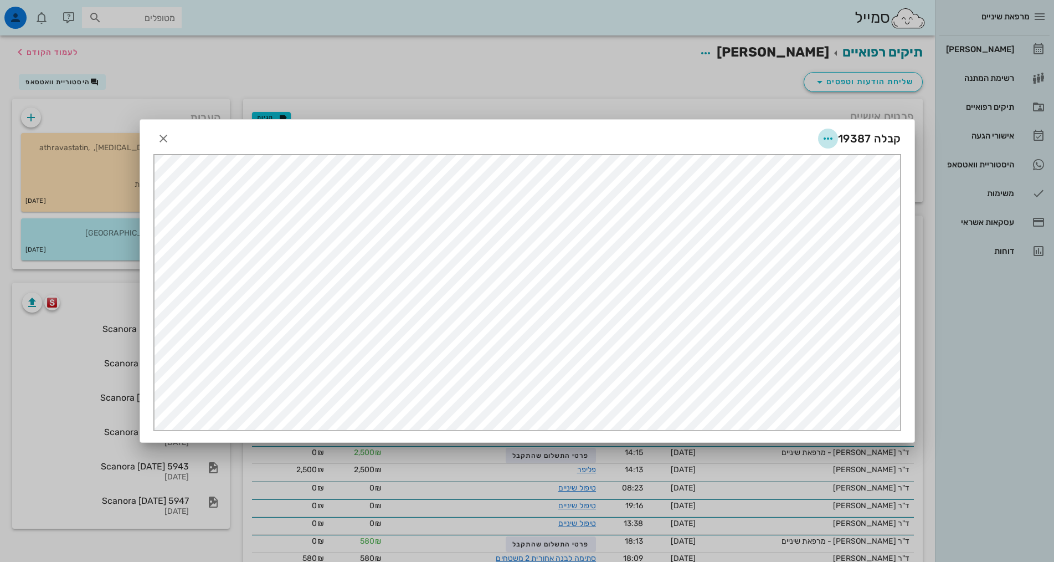
click at [830, 142] on icon "button" at bounding box center [827, 138] width 13 height 13
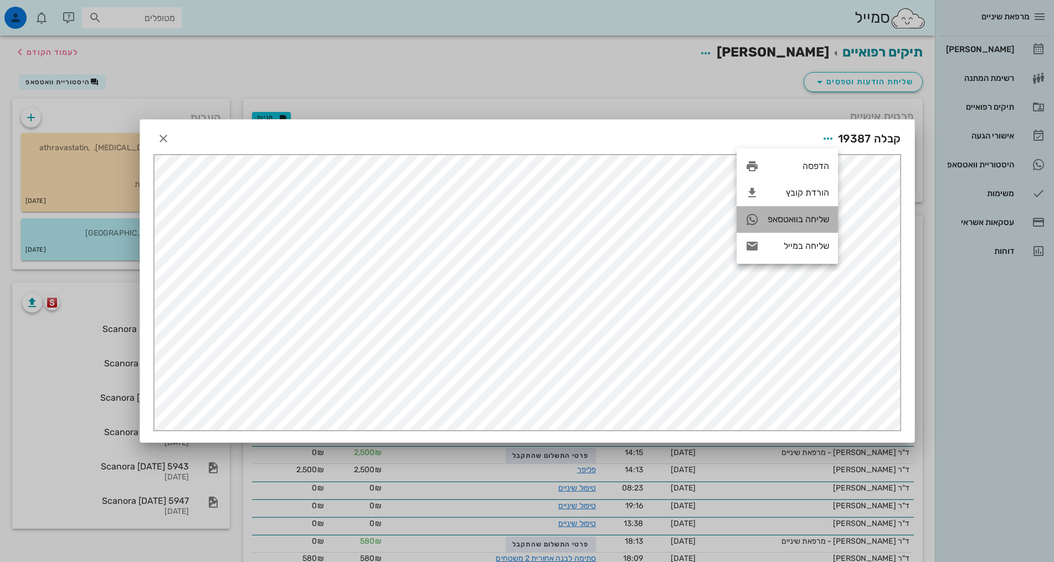
click at [806, 222] on div "שליחה בוואטסאפ" at bounding box center [798, 219] width 61 height 11
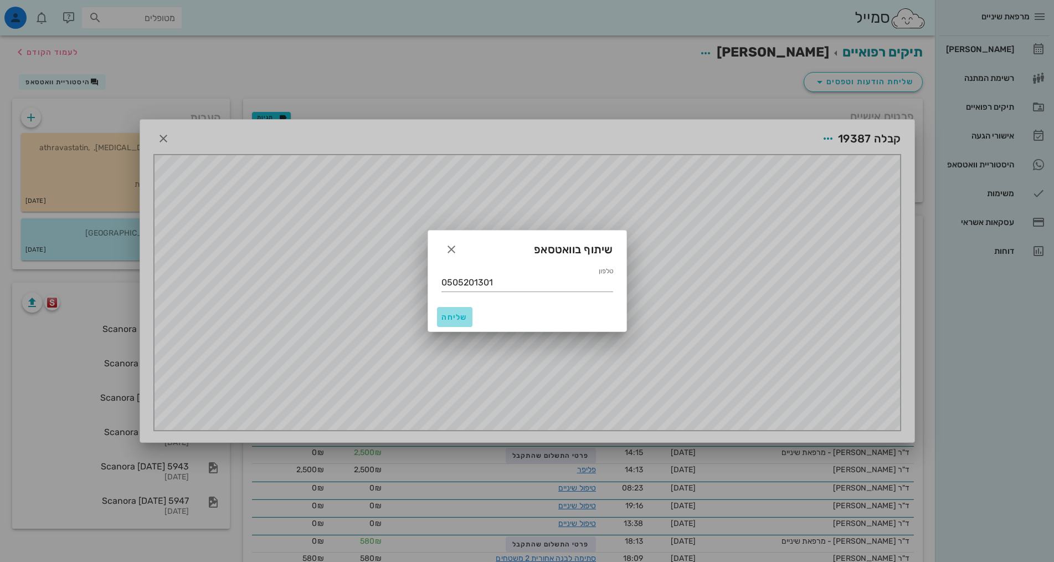
click at [460, 311] on button "שליחה" at bounding box center [454, 317] width 35 height 20
